Goal: Task Accomplishment & Management: Complete application form

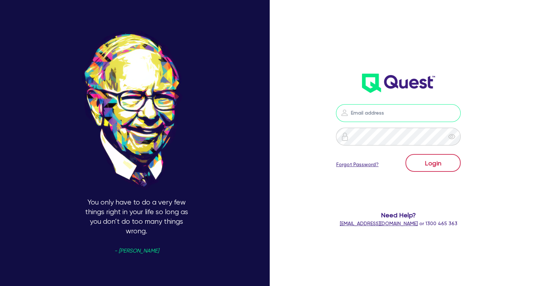
type input "[EMAIL_ADDRESS][DOMAIN_NAME]"
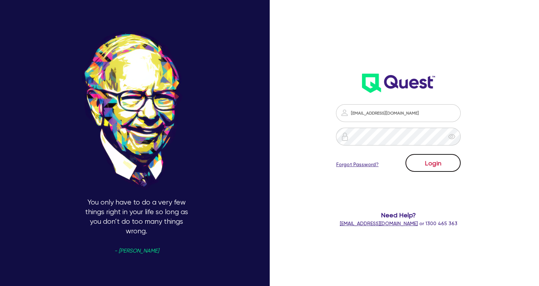
click at [431, 165] on button "Login" at bounding box center [432, 163] width 55 height 18
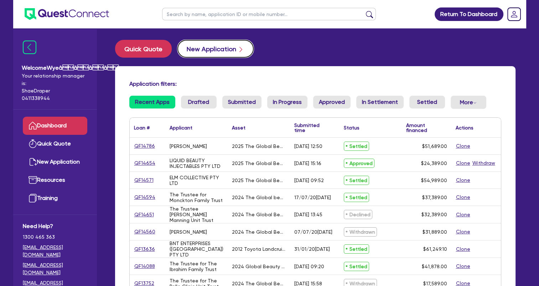
click at [211, 52] on button "New Application" at bounding box center [215, 49] width 76 height 18
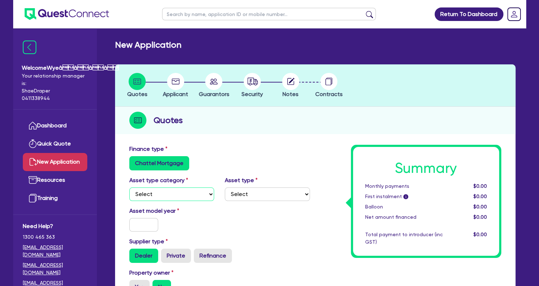
click at [196, 195] on select "Select Cars and light trucks Primary assets Secondary assets Tertiary assets" at bounding box center [171, 195] width 85 height 14
select select "TERTIARY_ASSETS"
click at [129, 188] on select "Select Cars and light trucks Primary assets Secondary assets Tertiary assets" at bounding box center [171, 195] width 85 height 14
click at [253, 192] on select "Select Beauty equipment IT equipment IT software Watercraft Other" at bounding box center [267, 195] width 85 height 14
select select "BEAUTY_EQUIPMENT"
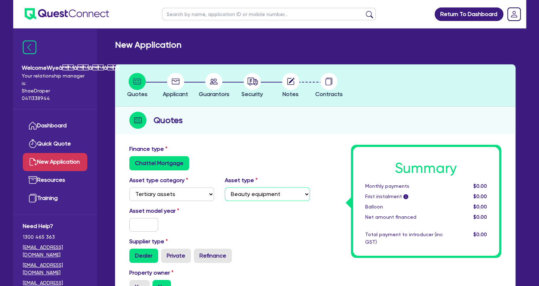
click at [225, 188] on select "Select Beauty equipment IT equipment IT software Watercraft Other" at bounding box center [267, 195] width 85 height 14
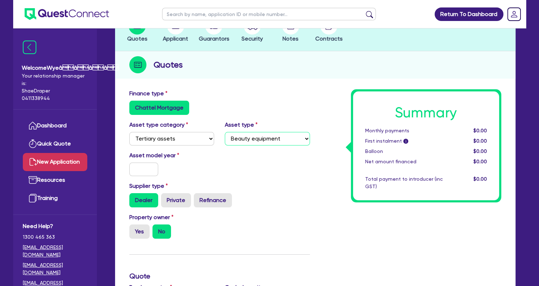
scroll to position [142, 0]
